Goal: Information Seeking & Learning: Find specific fact

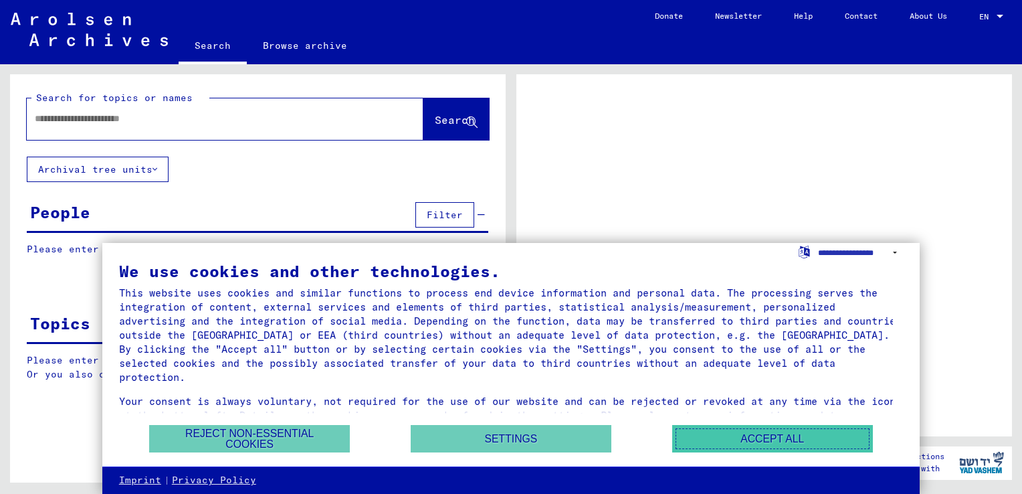
click at [768, 440] on button "Accept all" at bounding box center [772, 438] width 201 height 27
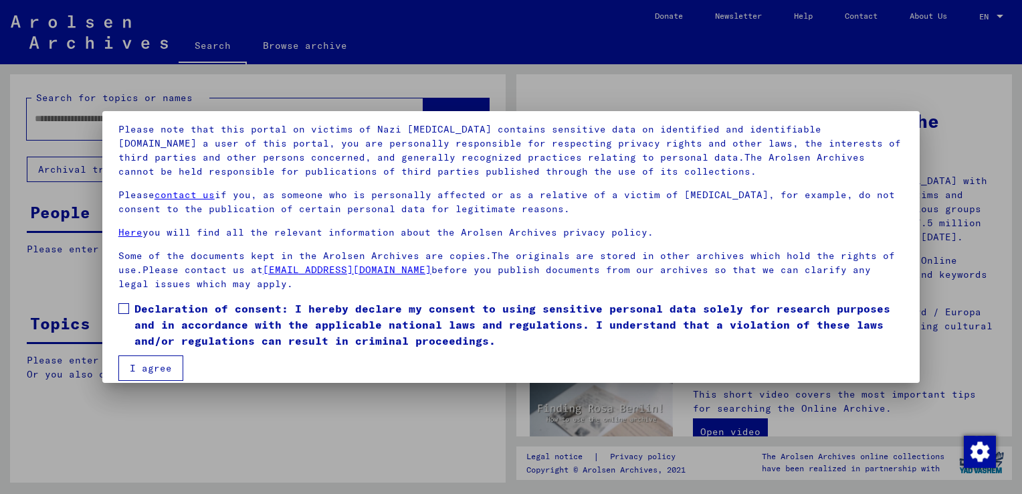
scroll to position [100, 0]
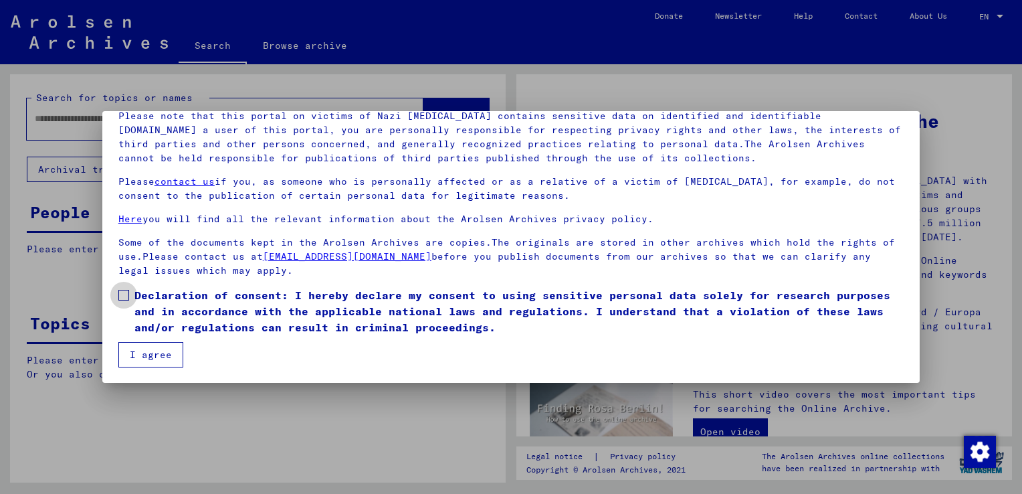
click at [126, 295] on span at bounding box center [123, 295] width 11 height 11
click at [159, 357] on button "I agree" at bounding box center [150, 354] width 65 height 25
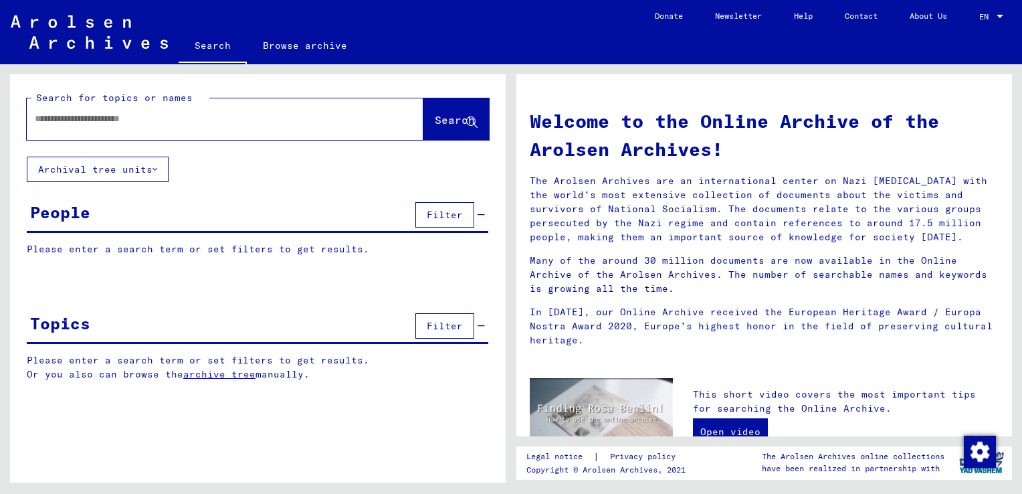
click at [130, 114] on input "text" at bounding box center [209, 119] width 349 height 14
type input "********"
click at [436, 116] on span "Search" at bounding box center [455, 119] width 40 height 13
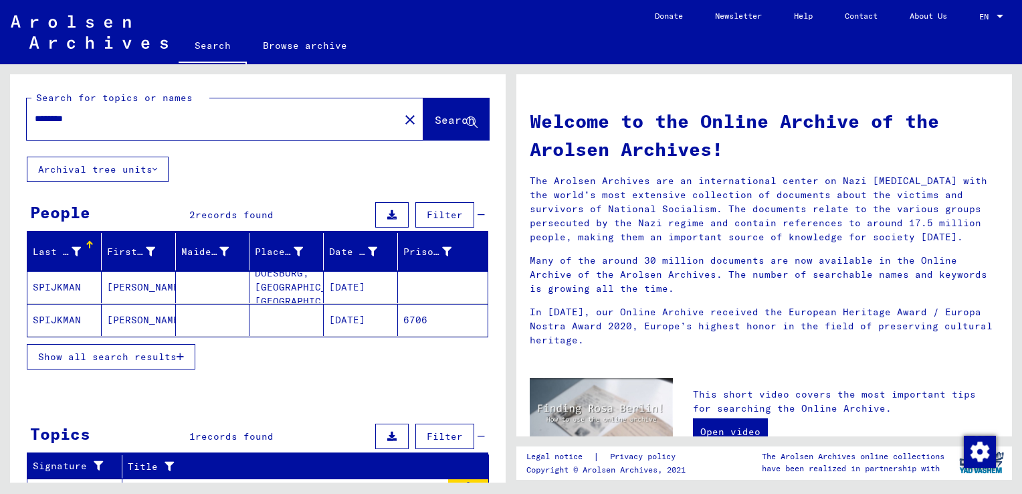
click at [131, 285] on mat-cell "[PERSON_NAME]" at bounding box center [139, 287] width 74 height 32
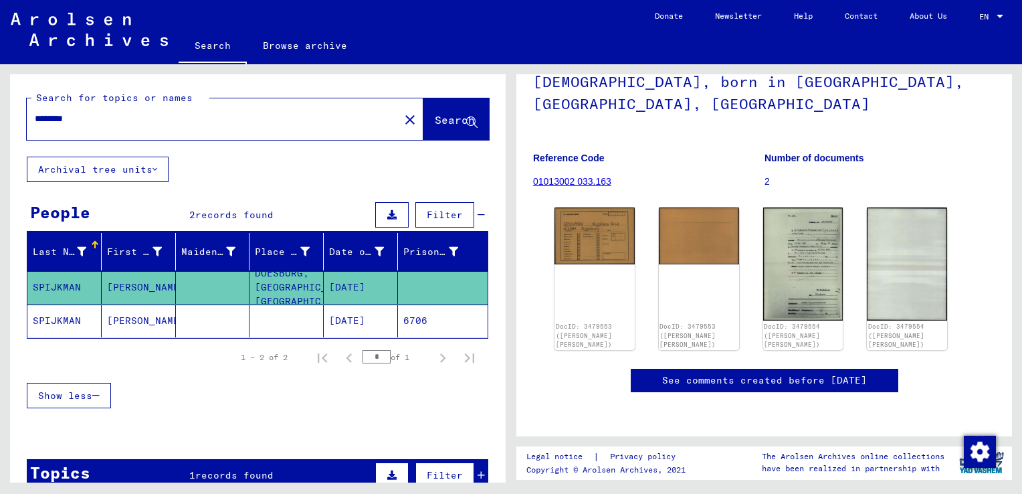
scroll to position [124, 0]
click at [595, 227] on img at bounding box center [595, 234] width 84 height 60
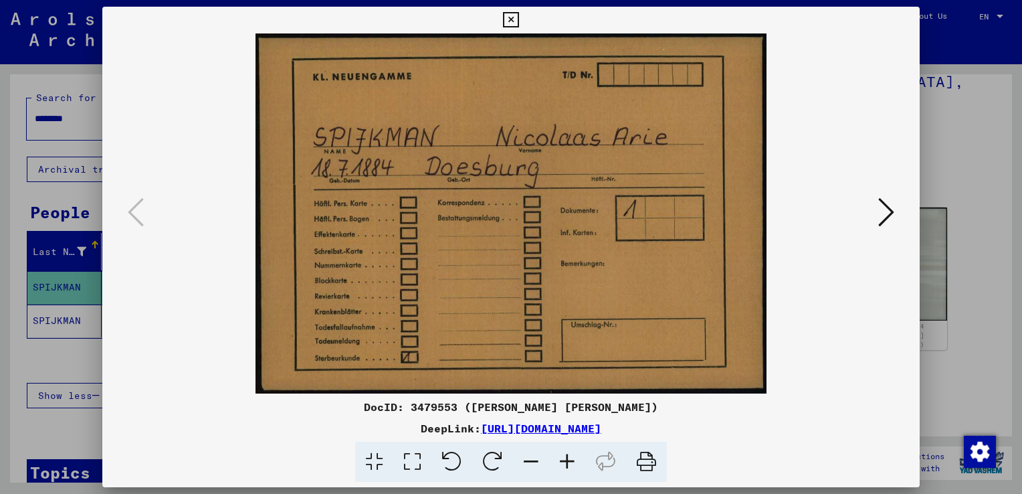
click at [886, 208] on icon at bounding box center [886, 212] width 16 height 32
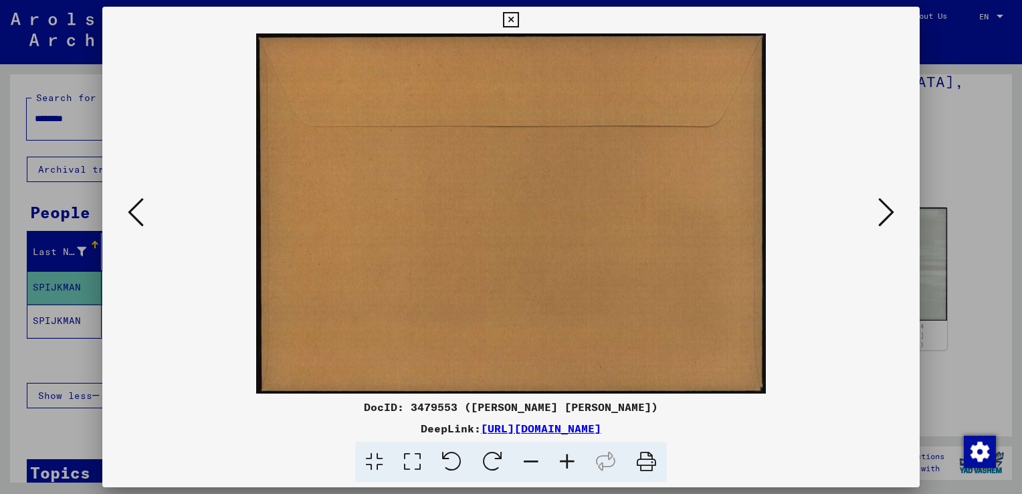
click at [886, 208] on icon at bounding box center [886, 212] width 16 height 32
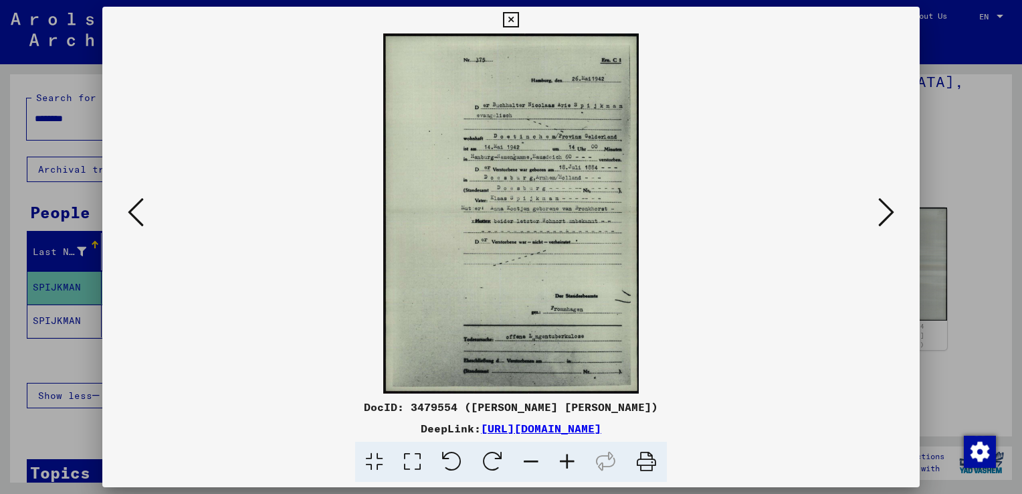
click at [893, 210] on icon at bounding box center [886, 212] width 16 height 32
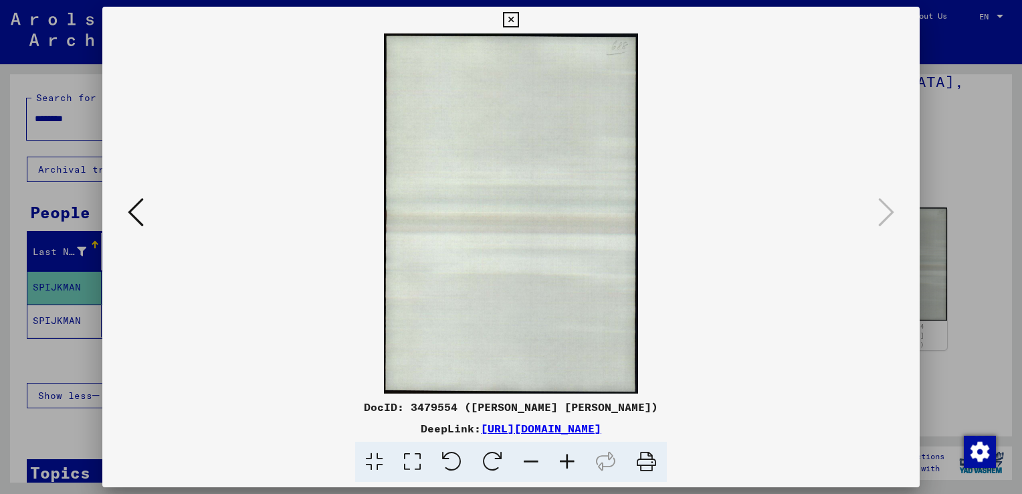
click at [509, 21] on icon at bounding box center [510, 20] width 15 height 16
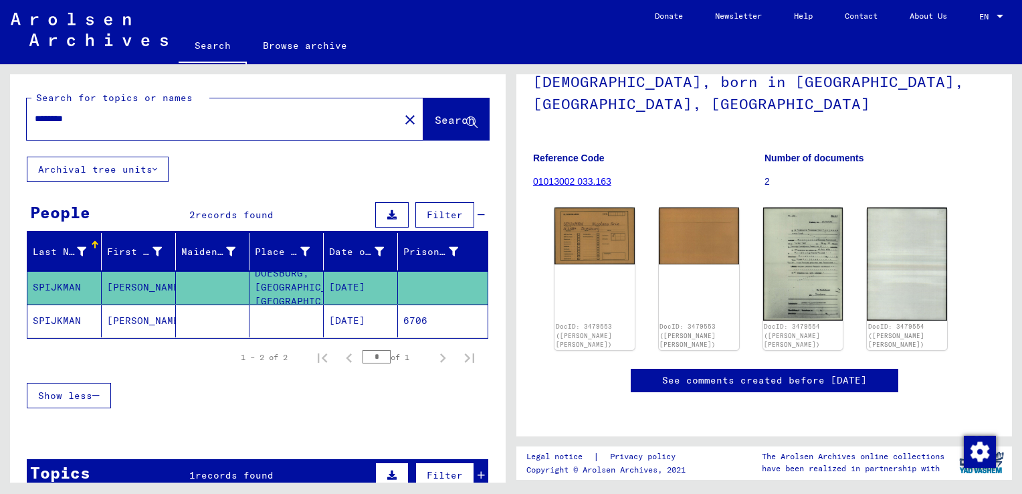
click at [126, 320] on mat-cell "[PERSON_NAME]" at bounding box center [139, 320] width 74 height 33
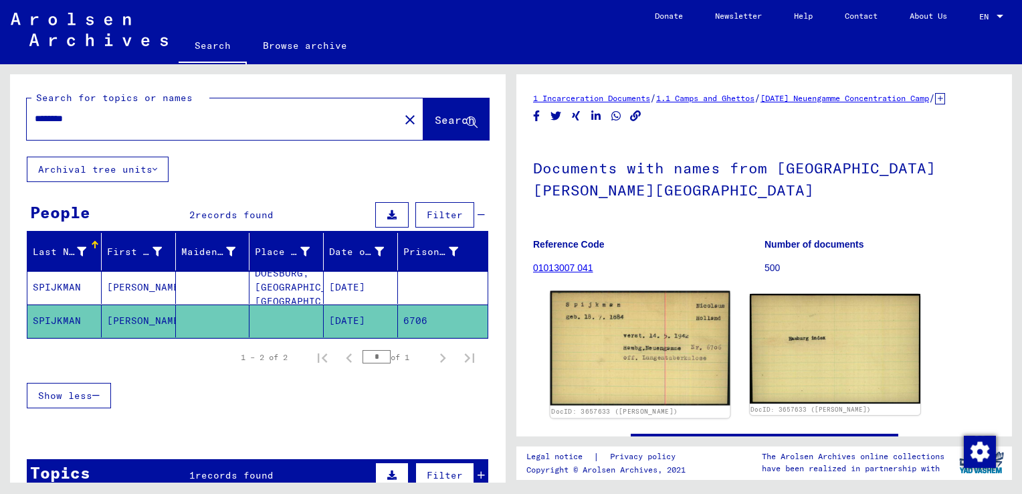
click at [670, 361] on img at bounding box center [640, 348] width 179 height 114
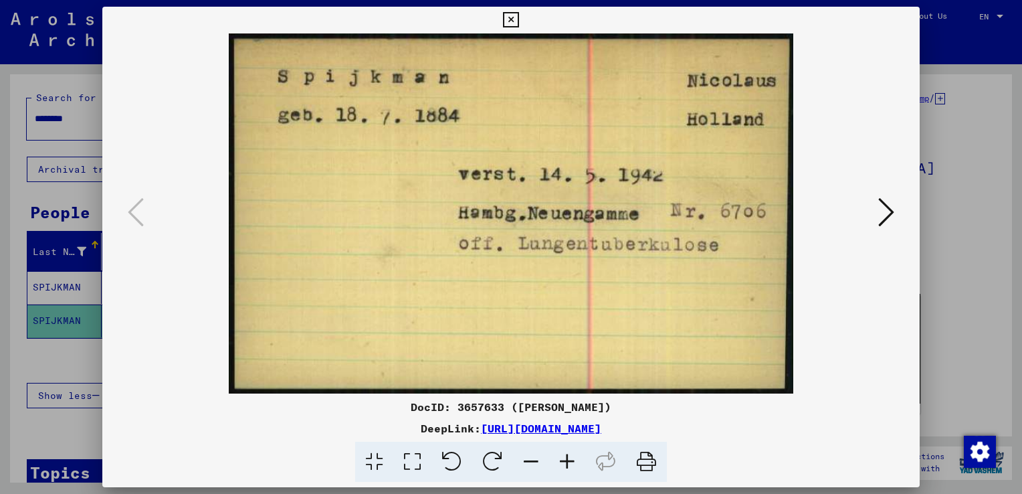
click at [883, 219] on icon at bounding box center [886, 212] width 16 height 32
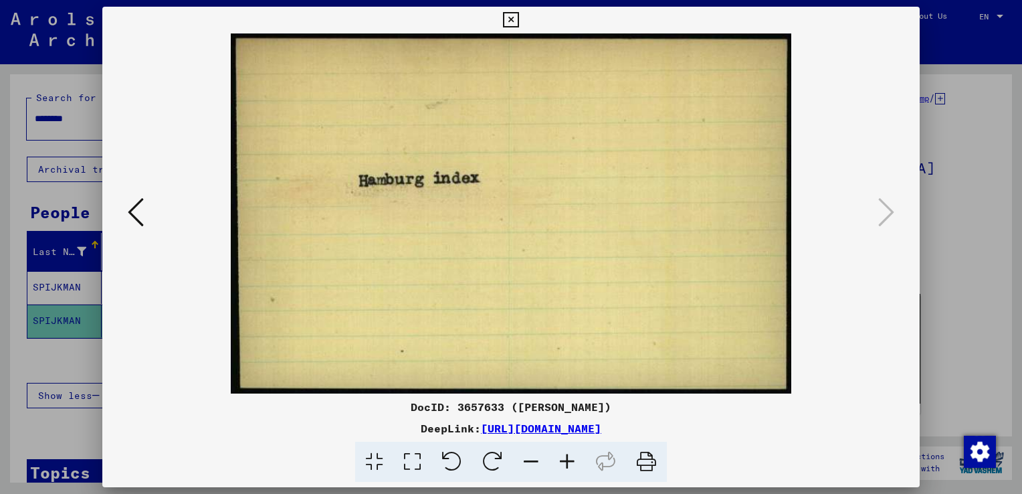
click at [510, 25] on icon at bounding box center [510, 20] width 15 height 16
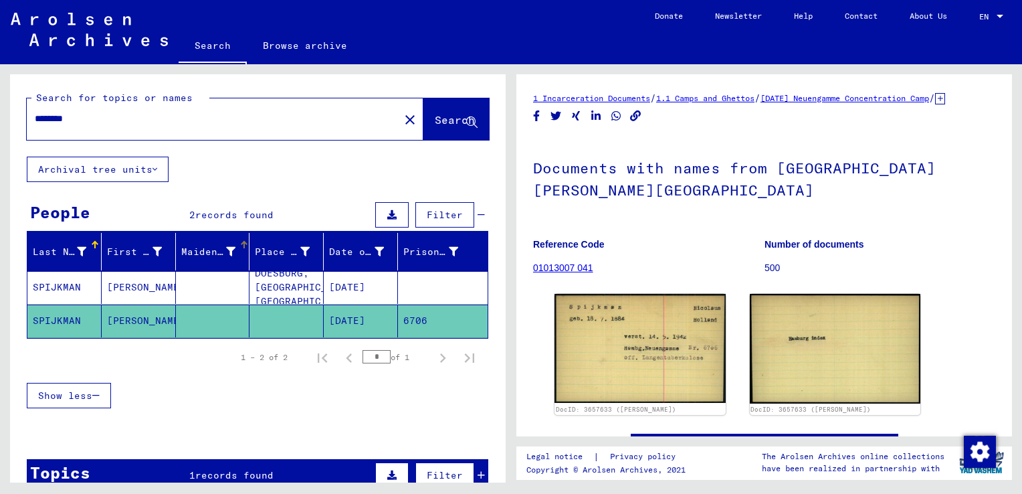
click at [201, 248] on div "Maiden Name" at bounding box center [208, 252] width 55 height 14
click at [413, 252] on div "Prisoner #" at bounding box center [430, 252] width 55 height 14
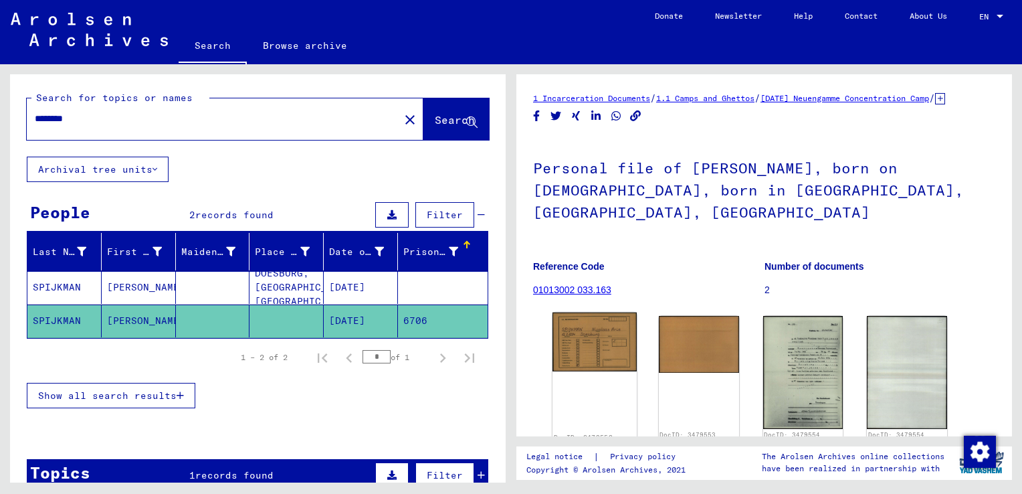
click at [581, 324] on img at bounding box center [595, 342] width 84 height 60
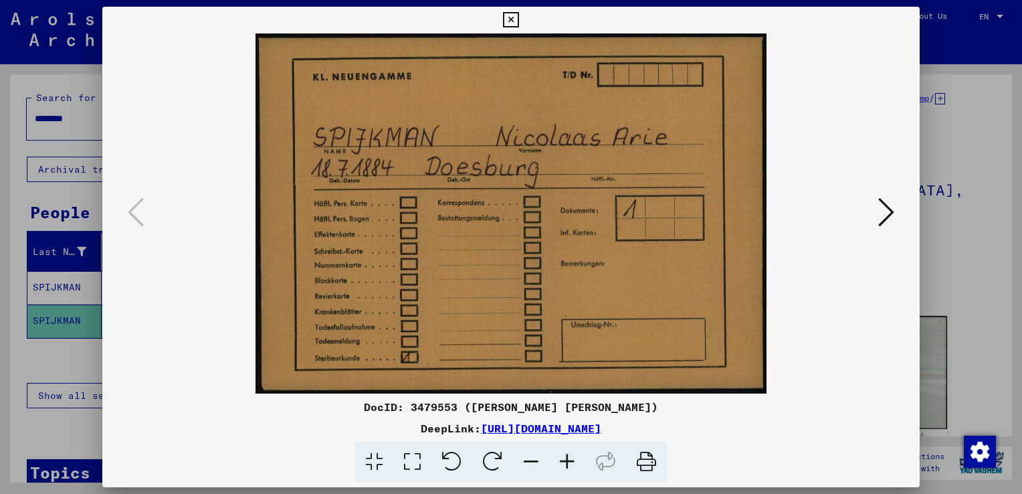
click at [481, 431] on link "[URL][DOMAIN_NAME]" at bounding box center [541, 427] width 120 height 13
click at [513, 23] on icon at bounding box center [510, 20] width 15 height 16
